Goal: Transaction & Acquisition: Purchase product/service

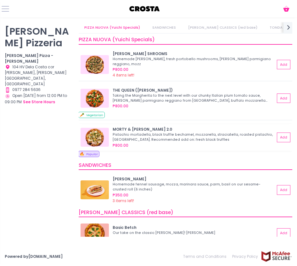
click at [94, 142] on img at bounding box center [95, 137] width 28 height 19
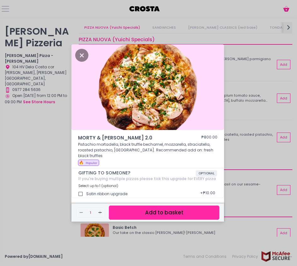
click at [248, 120] on div "MORTY & [PERSON_NAME] 2.0 ₱800.00 Pistachio mortadella, black truffle bechamel,…" at bounding box center [148, 133] width 297 height 266
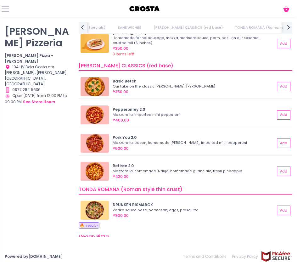
scroll to position [157, 0]
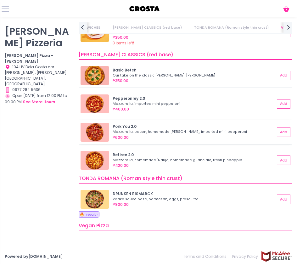
click at [96, 130] on img at bounding box center [95, 132] width 28 height 19
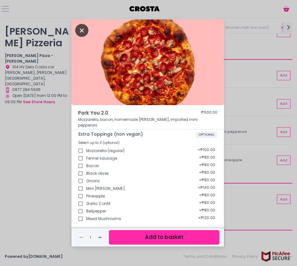
click at [83, 29] on icon "Close" at bounding box center [81, 30] width 13 height 13
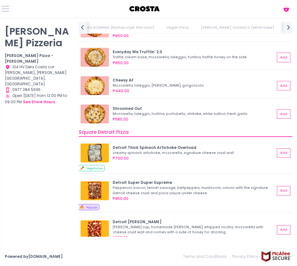
scroll to position [535, 0]
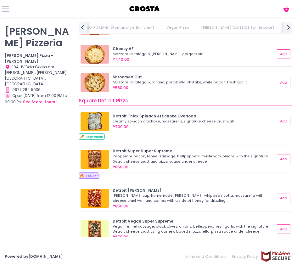
click at [95, 161] on img at bounding box center [95, 159] width 28 height 19
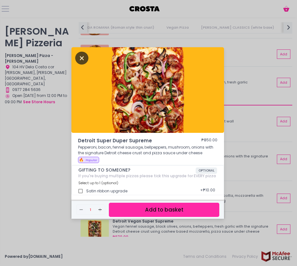
click at [81, 55] on icon "Close" at bounding box center [81, 58] width 13 height 13
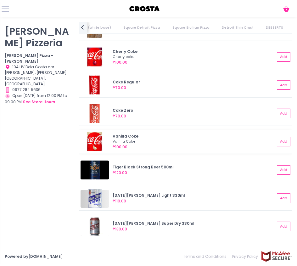
scroll to position [1222, 0]
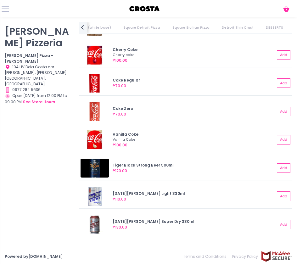
click at [10, 10] on div "Cart Created with Sketch." at bounding box center [148, 8] width 297 height 17
click at [7, 7] on button at bounding box center [6, 9] width 8 height 8
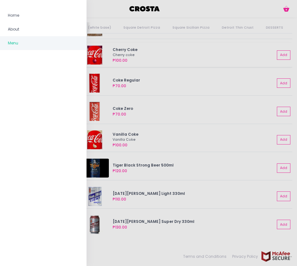
click at [253, 65] on div at bounding box center [148, 133] width 297 height 266
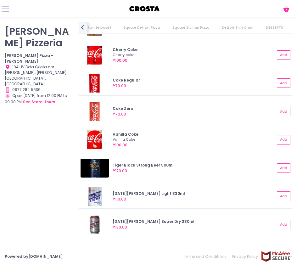
click at [286, 15] on div "Cart Created with Sketch." at bounding box center [148, 8] width 297 height 17
click at [284, 12] on icon "Cart Created with Sketch." at bounding box center [287, 9] width 8 height 8
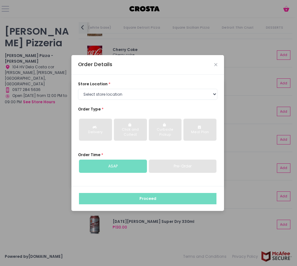
click at [213, 65] on div "Order Details" at bounding box center [147, 64] width 153 height 19
click at [216, 64] on icon "Close" at bounding box center [215, 65] width 3 height 4
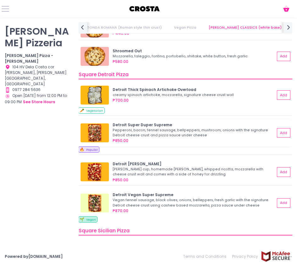
scroll to position [435, 0]
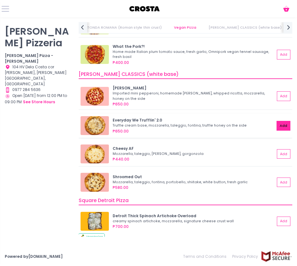
click at [281, 127] on button "Add" at bounding box center [284, 125] width 14 height 9
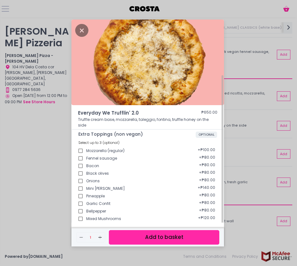
scroll to position [59, 0]
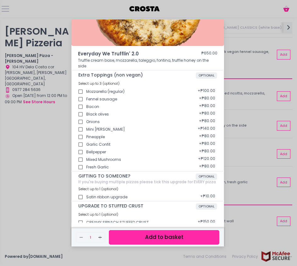
click at [161, 239] on button "Add to basket" at bounding box center [164, 237] width 110 height 14
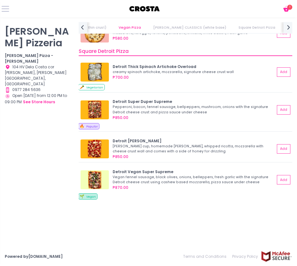
scroll to position [593, 0]
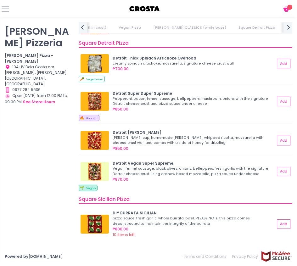
click at [288, 11] on div "Cart Created with Sketch. 1" at bounding box center [286, 9] width 12 height 8
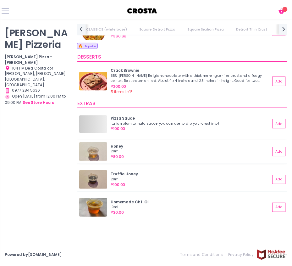
scroll to position [0, 361]
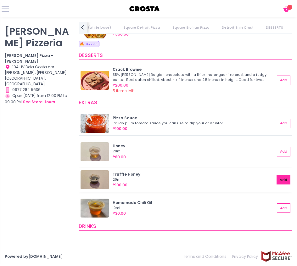
click at [277, 180] on button "Add" at bounding box center [284, 179] width 14 height 9
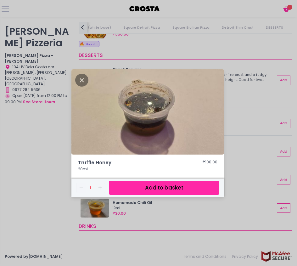
click at [189, 185] on button "Add to basket" at bounding box center [164, 188] width 110 height 14
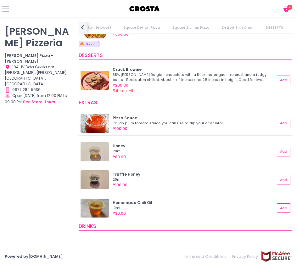
click at [291, 7] on span "2" at bounding box center [289, 7] width 5 height 5
click at [283, 9] on icon "Cart Created with Sketch." at bounding box center [287, 9] width 8 height 8
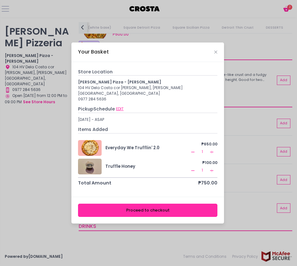
click at [122, 106] on button "EDIT" at bounding box center [120, 109] width 8 height 6
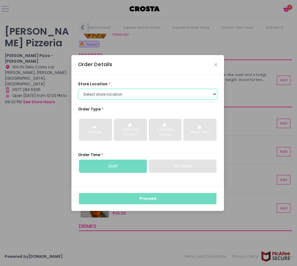
click at [129, 96] on select "Select store location [PERSON_NAME] Pizza - [PERSON_NAME] Pizza - [GEOGRAPHIC_D…" at bounding box center [147, 94] width 139 height 11
select select "5fabb2e53664a8677beaeb89"
click at [78, 89] on select "Select store location [PERSON_NAME] Pizza - [PERSON_NAME] Pizza - [GEOGRAPHIC_D…" at bounding box center [147, 94] width 139 height 11
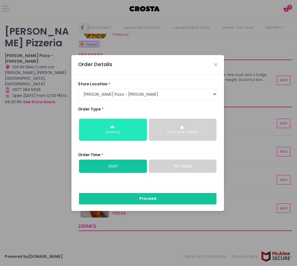
click at [136, 128] on button "Delivery" at bounding box center [113, 130] width 68 height 22
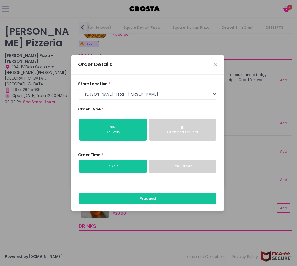
click at [136, 166] on link "ASAP" at bounding box center [113, 166] width 68 height 13
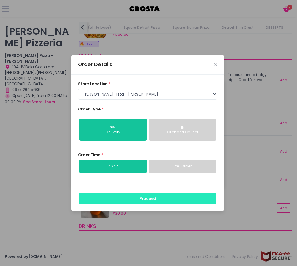
click at [152, 197] on button "Proceed" at bounding box center [148, 198] width 138 height 11
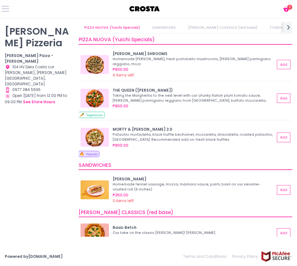
click at [287, 8] on icon at bounding box center [286, 10] width 6 height 4
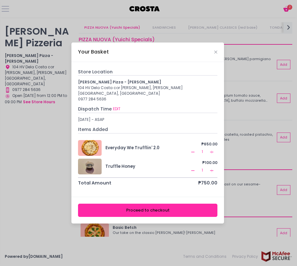
click at [128, 101] on div "Store Location [PERSON_NAME] Pizza - [PERSON_NAME] 104 HV Dela Costa cor [PERSO…" at bounding box center [147, 128] width 139 height 118
click at [210, 210] on button "Proceed to checkout" at bounding box center [147, 210] width 139 height 13
